Goal: Information Seeking & Learning: Learn about a topic

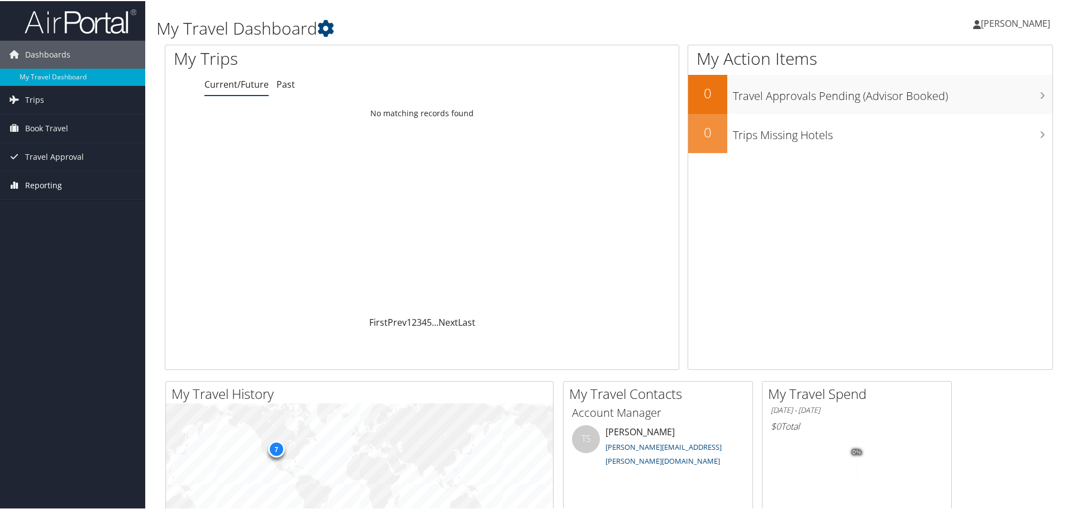
click at [39, 179] on span "Reporting" at bounding box center [43, 184] width 37 height 28
click at [60, 206] on link "Prime Analytics" at bounding box center [72, 206] width 145 height 17
